Goal: Task Accomplishment & Management: Complete application form

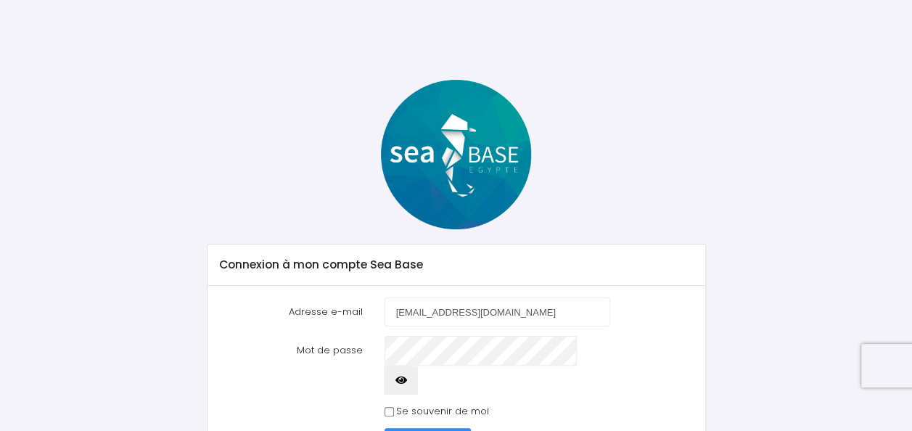
type input "[EMAIL_ADDRESS][DOMAIN_NAME]"
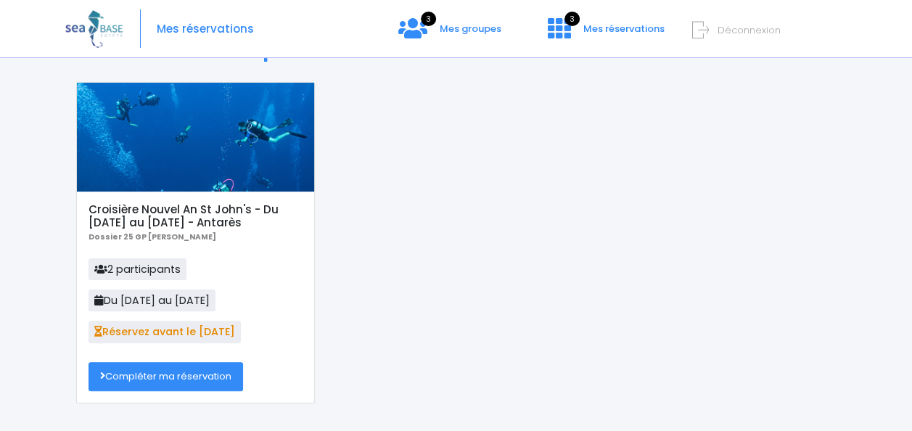
scroll to position [73, 0]
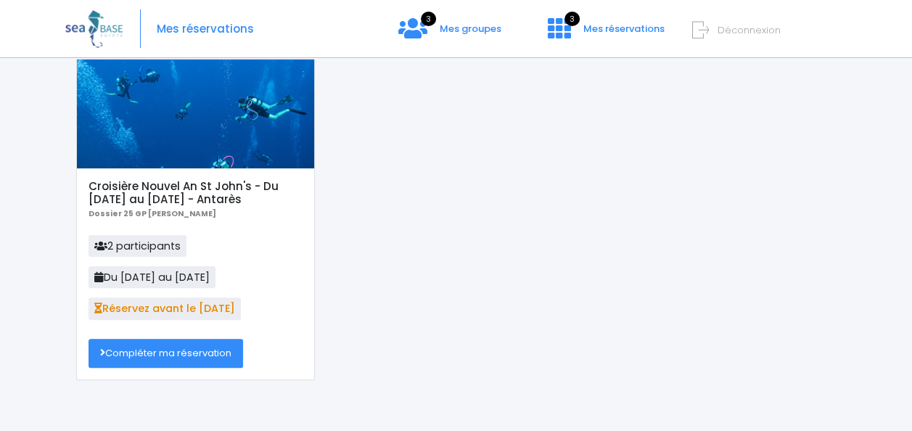
click at [176, 353] on link "Compléter ma réservation" at bounding box center [166, 353] width 155 height 29
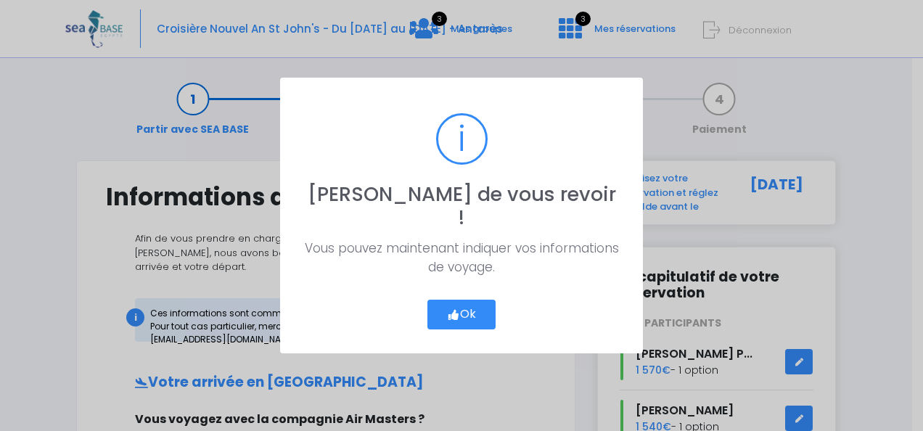
click at [475, 300] on button "Ok" at bounding box center [461, 315] width 68 height 30
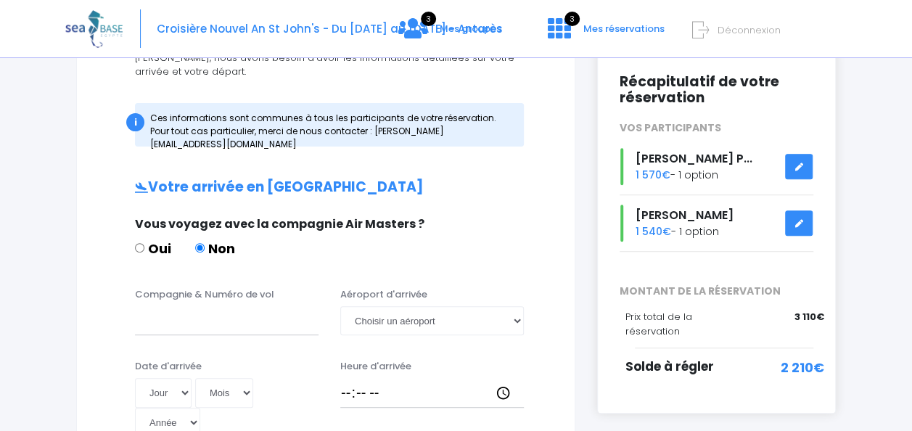
scroll to position [218, 0]
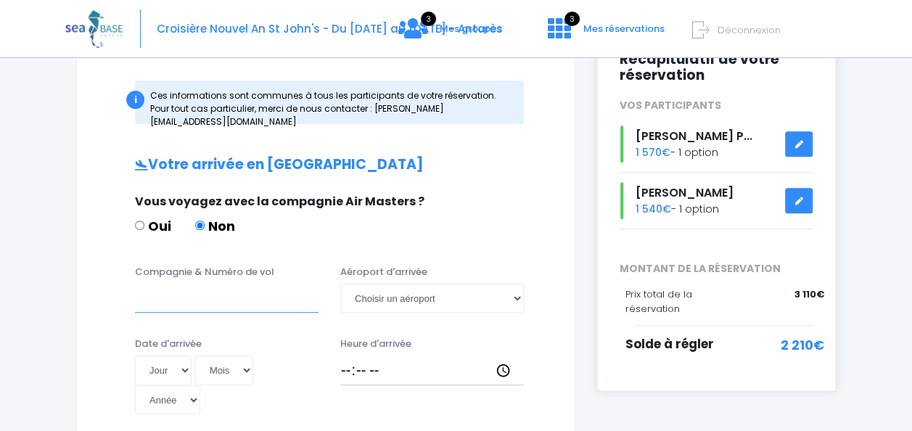
click at [255, 284] on input "Compagnie & Numéro de vol" at bounding box center [227, 298] width 184 height 29
type input "EasyJet EJU4691"
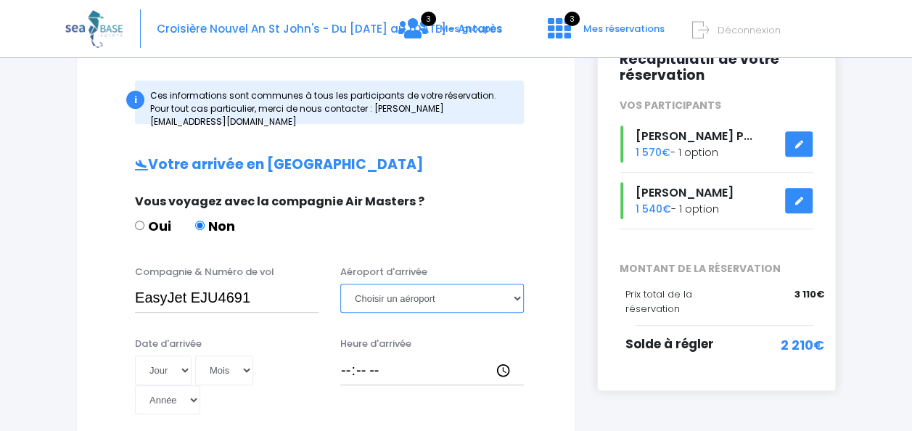
click at [411, 284] on select "Choisir un aéroport Hurghada Marsa Alam" at bounding box center [432, 298] width 184 height 29
select select "Hurghada"
click at [340, 284] on select "Choisir un aéroport Hurghada Marsa Alam" at bounding box center [432, 298] width 184 height 29
click at [180, 356] on select "Jour 01 02 03 04 05 06 07 08 09 10 11 12 13 14 15 16 17 18 19 20 21 22 23 24 25…" at bounding box center [163, 370] width 57 height 29
select select "27"
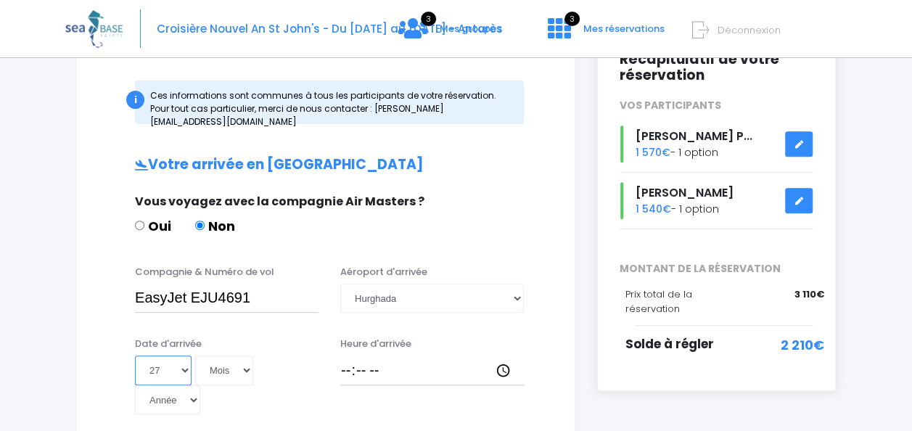
click at [135, 356] on select "Jour 01 02 03 04 05 06 07 08 09 10 11 12 13 14 15 16 17 18 19 20 21 22 23 24 25…" at bounding box center [163, 370] width 57 height 29
click at [245, 356] on select "Mois 01 02 03 04 05 06 07 08 09 10 11 12" at bounding box center [224, 370] width 58 height 29
select select "12"
click at [195, 356] on select "Mois 01 02 03 04 05 06 07 08 09 10 11 12" at bounding box center [224, 370] width 58 height 29
click at [189, 385] on select "Année 2045 2044 2043 2042 2041 2040 2039 2038 2037 2036 2035 2034 2033 2032 203…" at bounding box center [167, 399] width 65 height 29
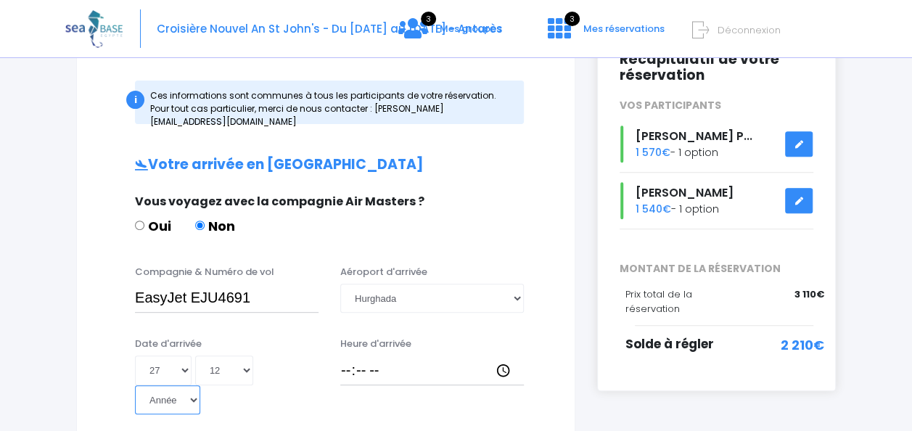
select select "2025"
click at [135, 385] on select "Année 2045 2044 2043 2042 2041 2040 2039 2038 2037 2036 2035 2034 2033 2032 203…" at bounding box center [167, 399] width 65 height 29
type input "2025-12-27"
click at [396, 356] on input "Heure d'arrivée" at bounding box center [432, 370] width 184 height 29
type input "16:20"
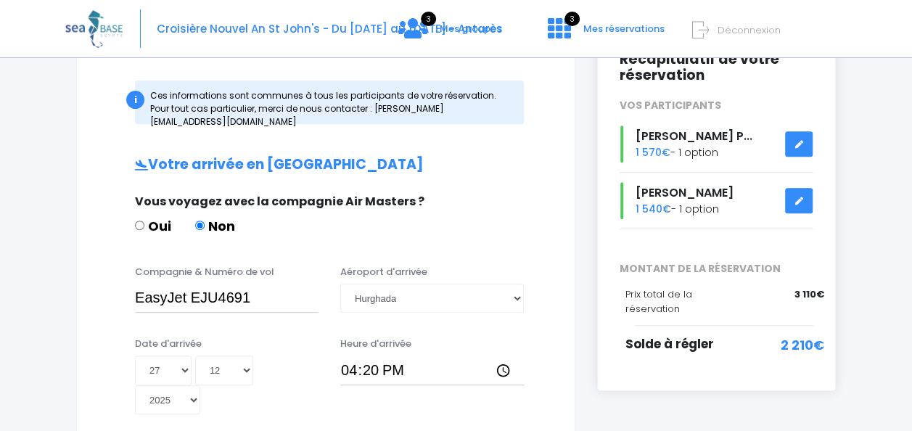
click at [401, 386] on div "Heure d'arrivée 16:20" at bounding box center [431, 376] width 205 height 78
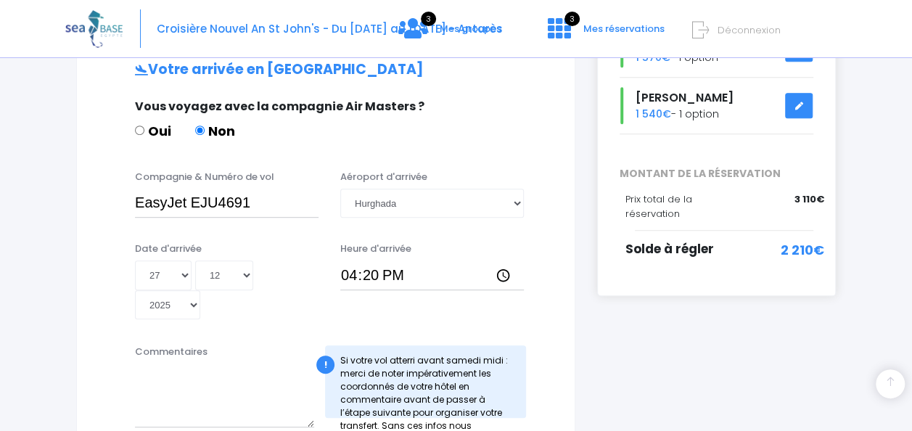
scroll to position [290, 0]
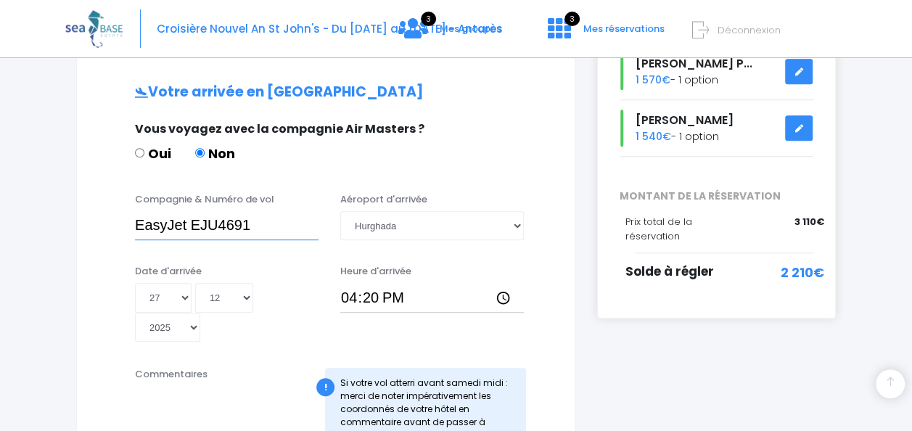
click at [173, 212] on input "EasyJet EJU4691" at bounding box center [227, 225] width 184 height 29
click at [174, 212] on input "Easyjet EJU4691" at bounding box center [227, 225] width 184 height 29
type input "EasyJet EJU4691"
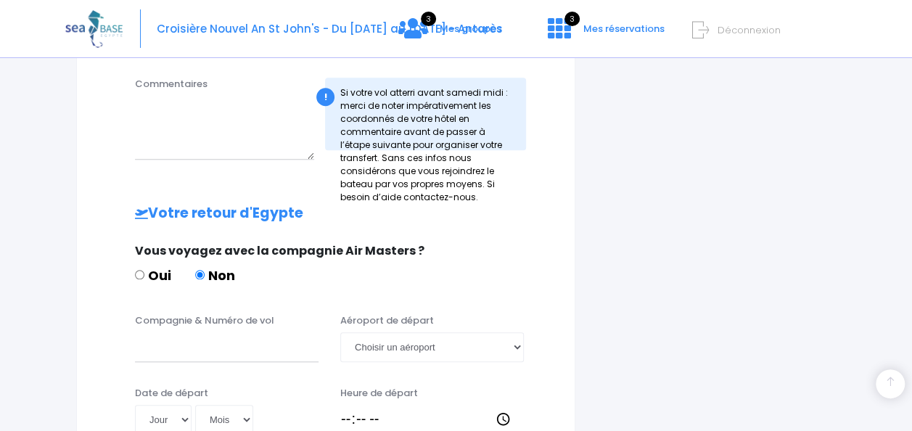
scroll to position [653, 0]
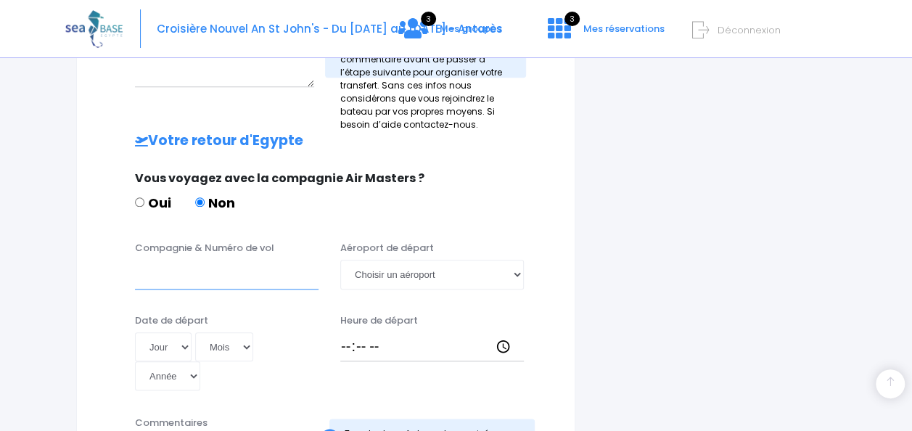
click at [240, 271] on input "Compagnie & Numéro de vol" at bounding box center [227, 274] width 184 height 29
type input "EasyJet EJU4692"
click at [406, 261] on select "Choisir un aéroport Hurghada Marsa Alam" at bounding box center [432, 274] width 184 height 29
select select "Hurghada"
click at [340, 260] on select "Choisir un aéroport Hurghada Marsa Alam" at bounding box center [432, 274] width 184 height 29
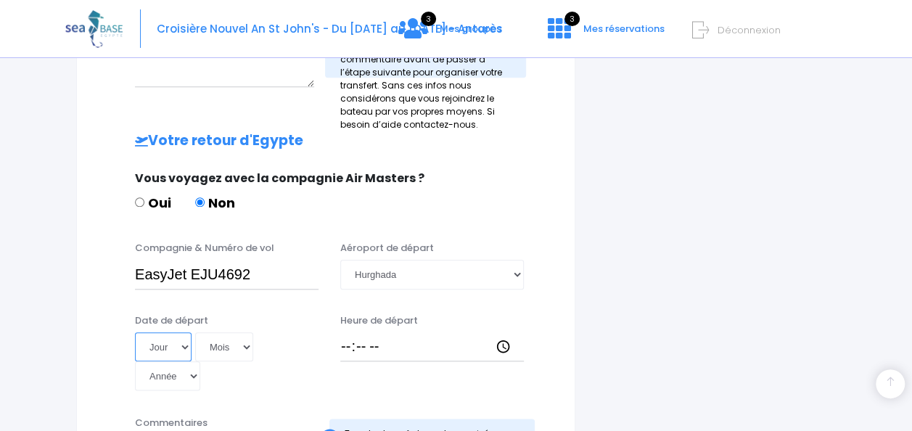
click at [182, 332] on select "Jour 01 02 03 04 05 06 07 08 09 10 11 12 13 14 15 16 17 18 19 20 21 22 23 24 25…" at bounding box center [163, 346] width 57 height 29
click at [135, 332] on select "Jour 01 02 03 04 05 06 07 08 09 10 11 12 13 14 15 16 17 18 19 20 21 22 23 24 25…" at bounding box center [163, 346] width 57 height 29
click at [181, 332] on select "Jour 01 02 03 04 05 06 07 08 09 10 11 12 13 14 15 16 17 18 19 20 21 22 23 24 25…" at bounding box center [163, 346] width 57 height 29
select select "03"
click at [135, 332] on select "Jour 01 02 03 04 05 06 07 08 09 10 11 12 13 14 15 16 17 18 19 20 21 22 23 24 25…" at bounding box center [163, 346] width 57 height 29
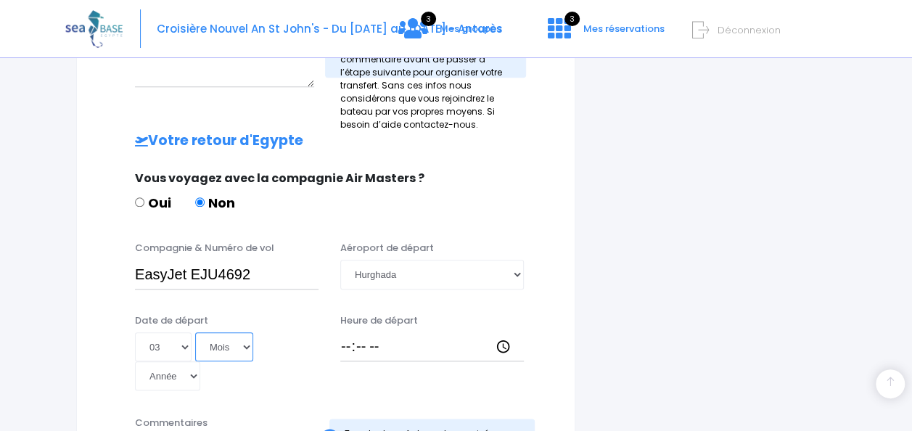
click at [241, 334] on select "Mois 01 02 03 04 05 06 07 08 09 10 11 12" at bounding box center [224, 346] width 58 height 29
select select "01"
click at [195, 332] on select "Mois 01 02 03 04 05 06 07 08 09 10 11 12" at bounding box center [224, 346] width 58 height 29
click at [194, 366] on select "Année 2045 2044 2043 2042 2041 2040 2039 2038 2037 2036 2035 2034 2033 2032 203…" at bounding box center [167, 375] width 65 height 29
select select "2026"
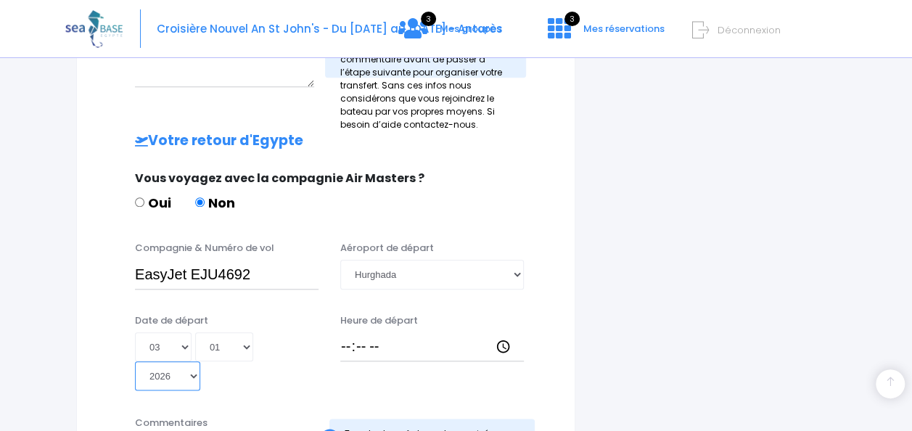
click at [135, 361] on select "Année 2045 2044 2043 2042 2041 2040 2039 2038 2037 2036 2035 2034 2033 2032 203…" at bounding box center [167, 375] width 65 height 29
type input "2026-01-03"
click at [388, 334] on input "Heure de départ" at bounding box center [432, 346] width 184 height 29
type input "17:05"
click at [396, 363] on div "Heure de départ 17:05" at bounding box center [431, 352] width 205 height 78
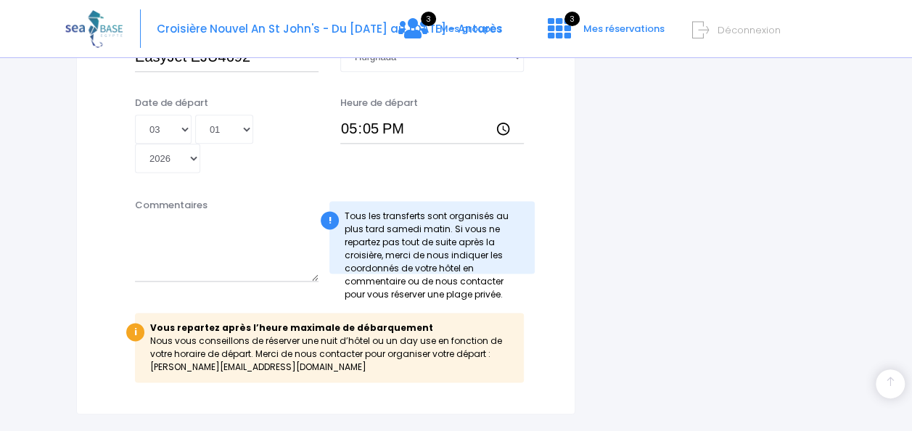
scroll to position [943, 0]
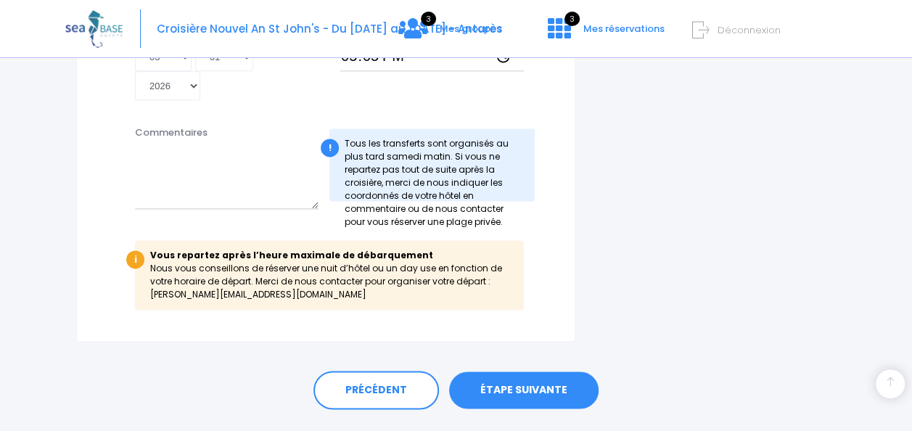
click at [543, 372] on link "ÉTAPE SUIVANTE" at bounding box center [523, 391] width 149 height 38
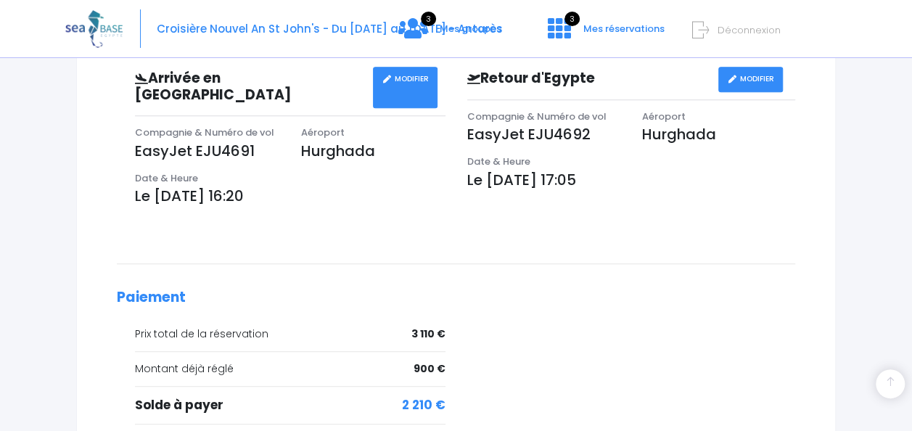
scroll to position [581, 0]
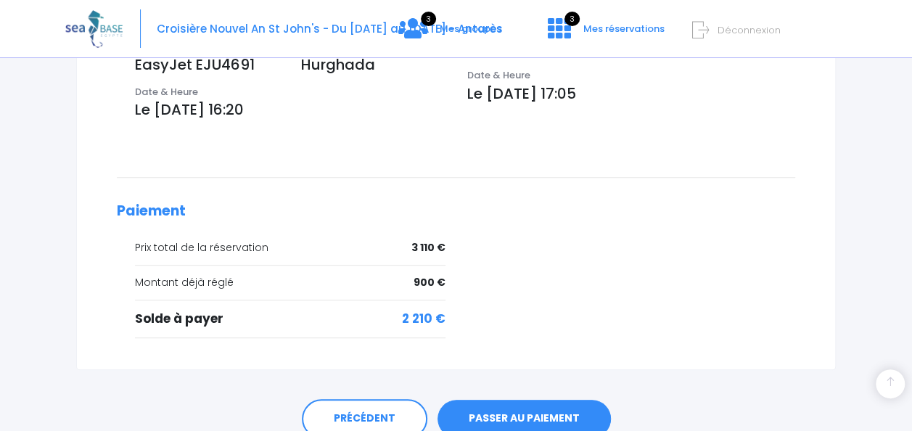
click at [522, 400] on link "PASSER AU PAIEMENT" at bounding box center [524, 419] width 173 height 38
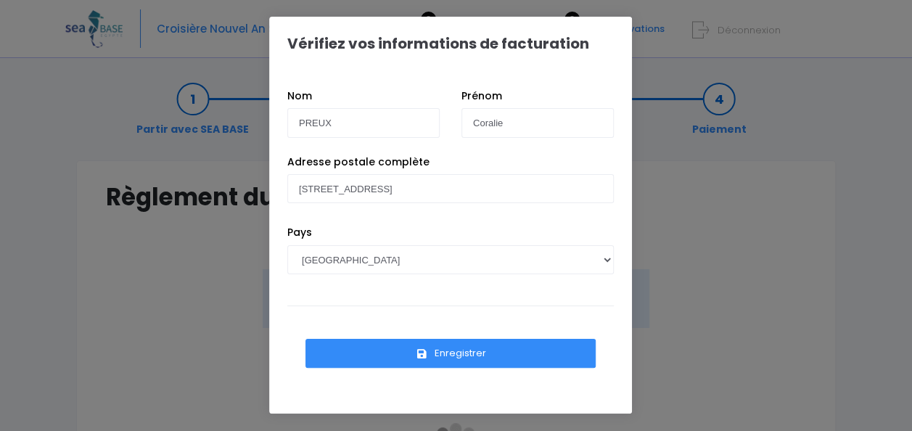
click at [472, 351] on button "Enregistrer" at bounding box center [451, 353] width 290 height 29
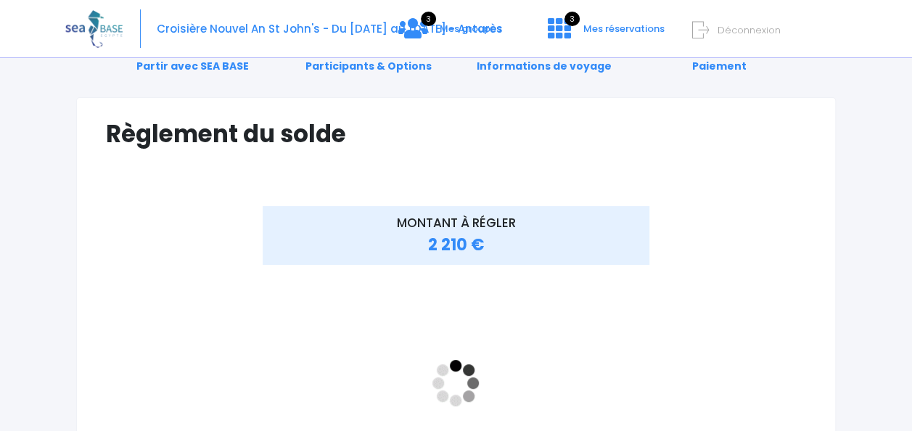
scroll to position [145, 0]
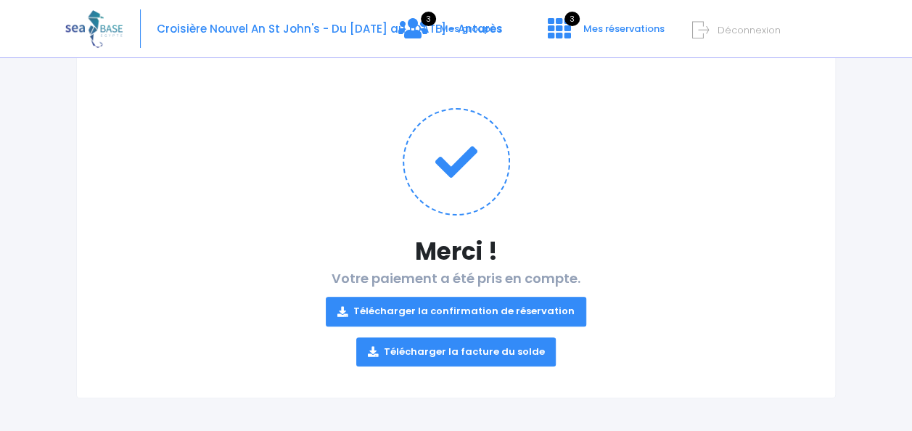
scroll to position [113, 0]
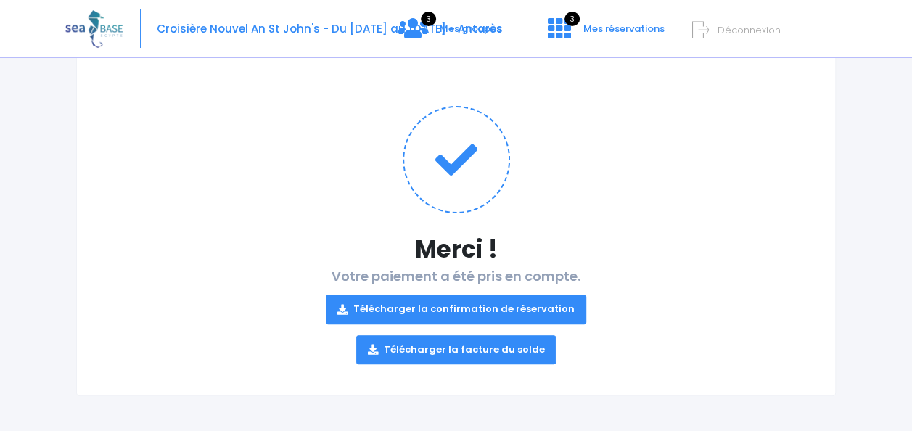
click at [470, 303] on link "Télécharger la confirmation de réservation" at bounding box center [456, 309] width 261 height 29
click at [475, 343] on link "Télécharger la facture du solde" at bounding box center [456, 349] width 200 height 29
click at [466, 298] on link "Télécharger la confirmation de réservation" at bounding box center [456, 309] width 261 height 29
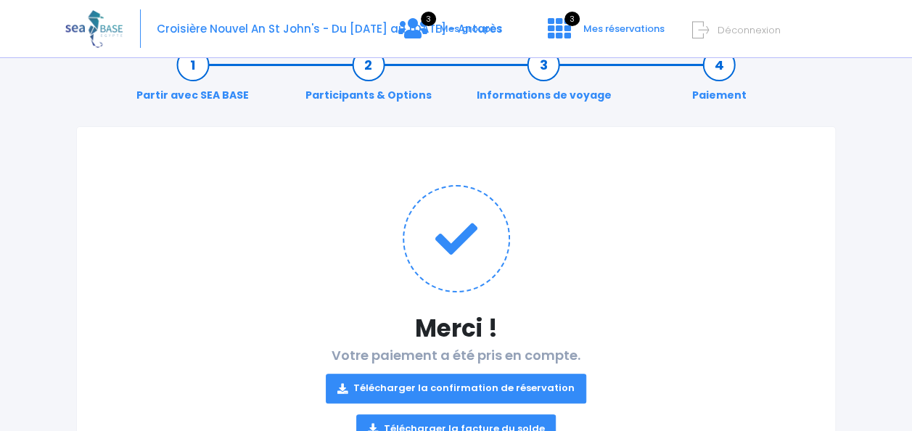
scroll to position [0, 0]
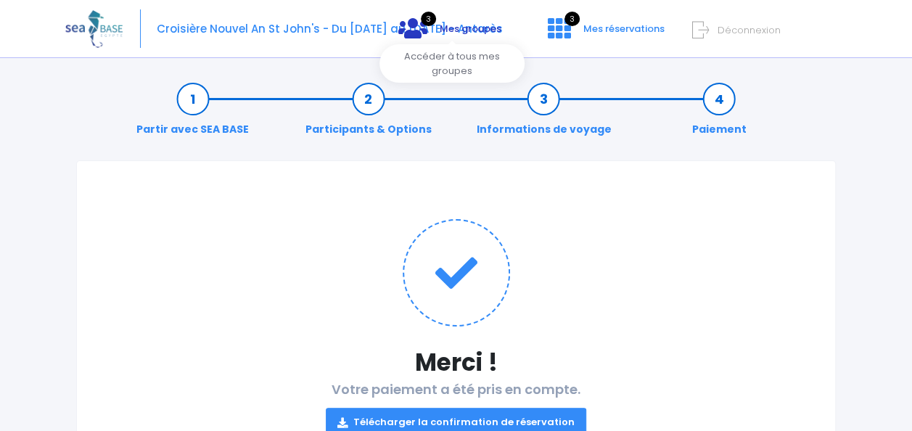
click at [475, 28] on span "Mes groupes" at bounding box center [471, 29] width 62 height 14
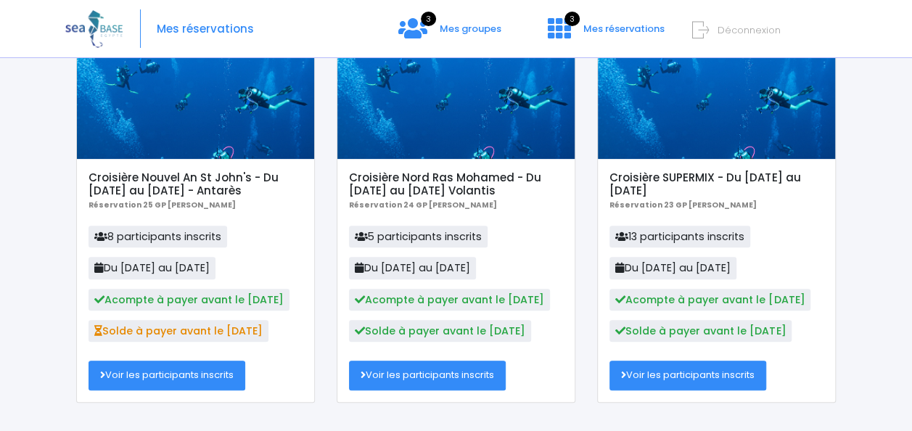
scroll to position [145, 0]
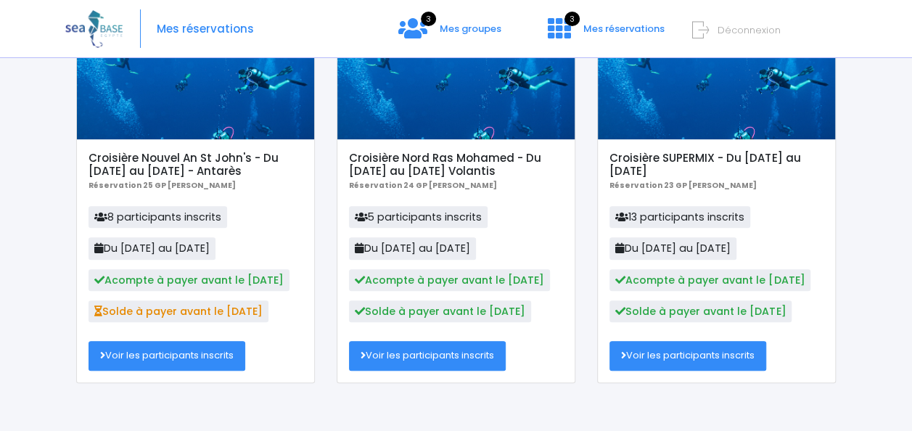
click at [238, 163] on h5 "Croisière Nouvel An St John's - Du [DATE] au [DATE] - Antarès" at bounding box center [195, 165] width 213 height 26
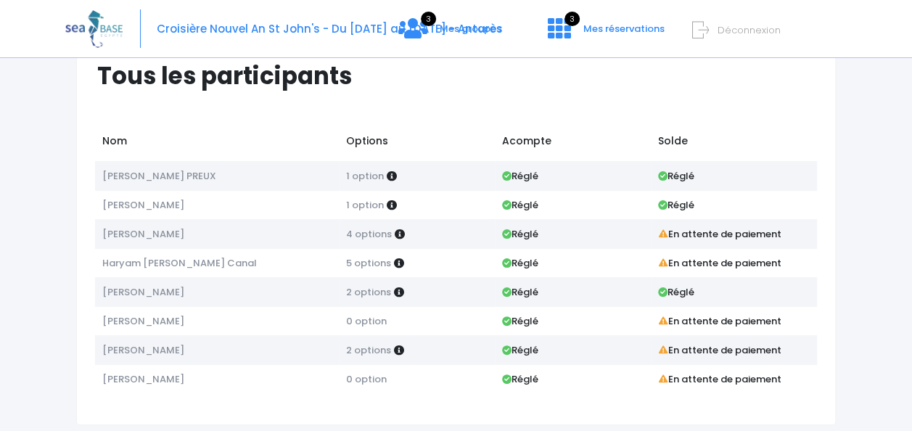
scroll to position [73, 0]
